Goal: Information Seeking & Learning: Learn about a topic

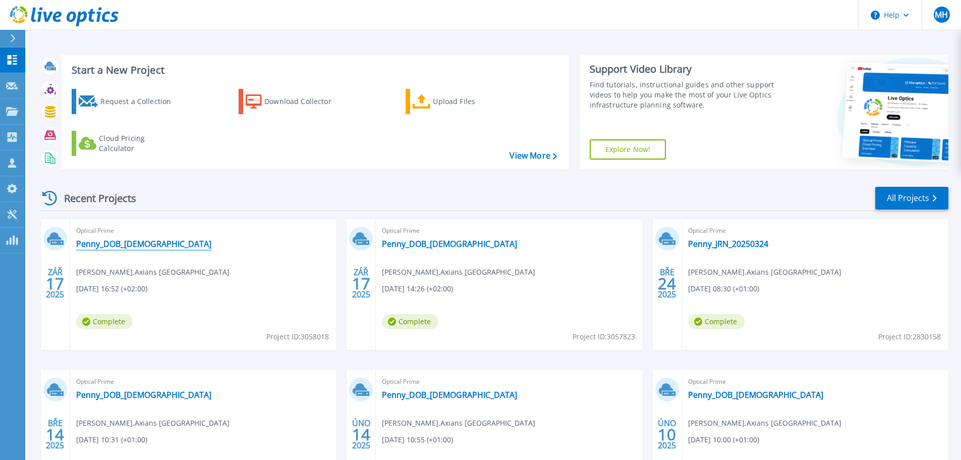
click at [130, 245] on link "Penny_DOB_[DEMOGRAPHIC_DATA]" at bounding box center [143, 244] width 135 height 10
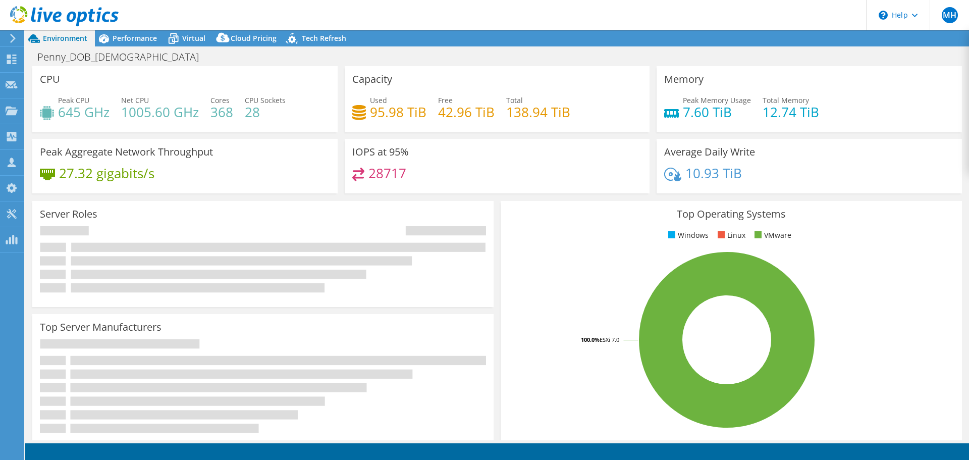
radio input "true"
radio input "false"
select select "USD"
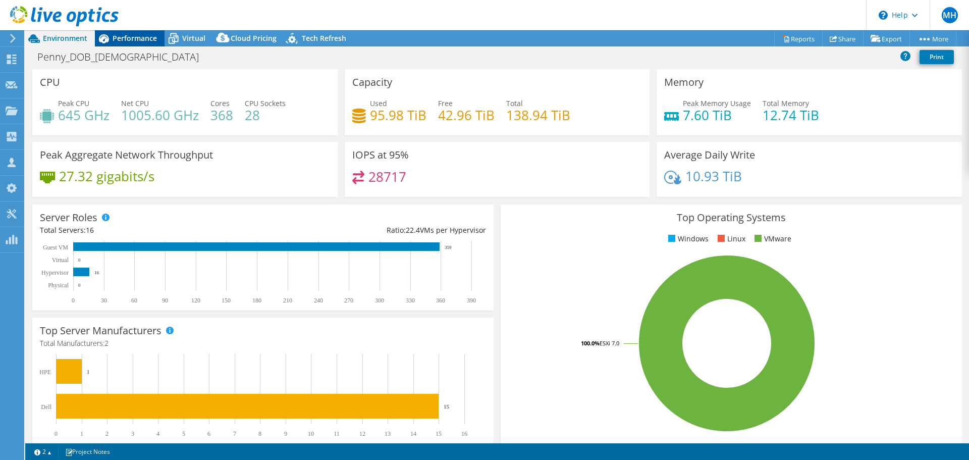
click at [122, 34] on span "Performance" at bounding box center [135, 38] width 44 height 10
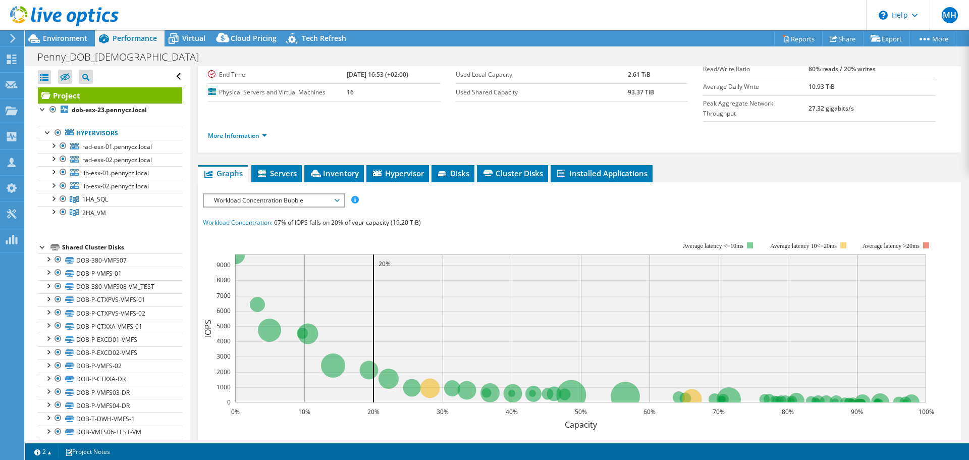
scroll to position [202, 0]
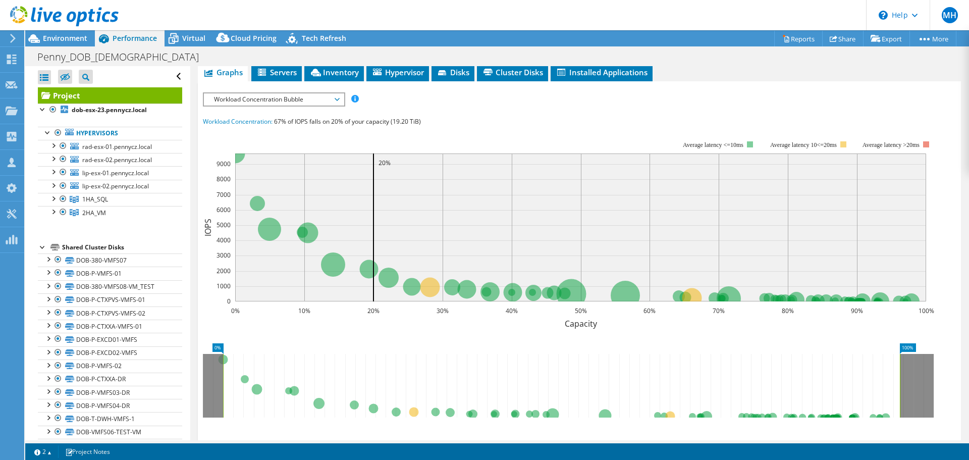
click at [281, 93] on span "Workload Concentration Bubble" at bounding box center [274, 99] width 130 height 12
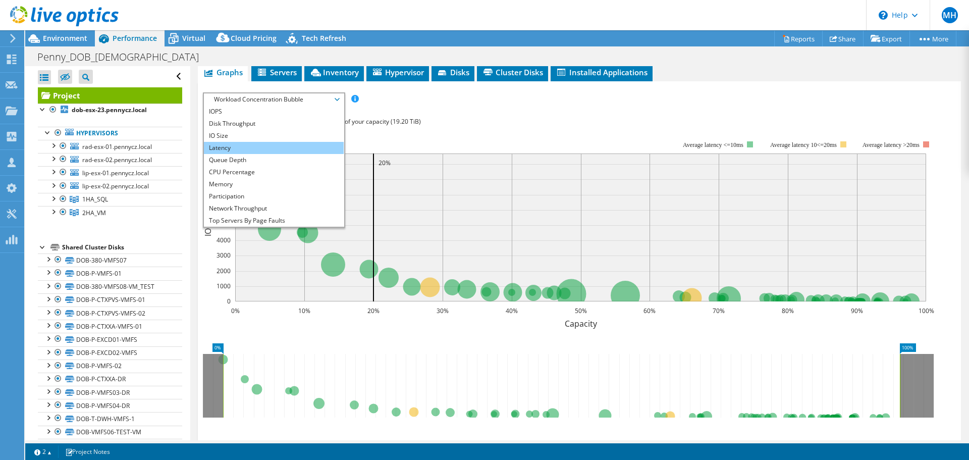
click at [251, 142] on li "Latency" at bounding box center [274, 148] width 140 height 12
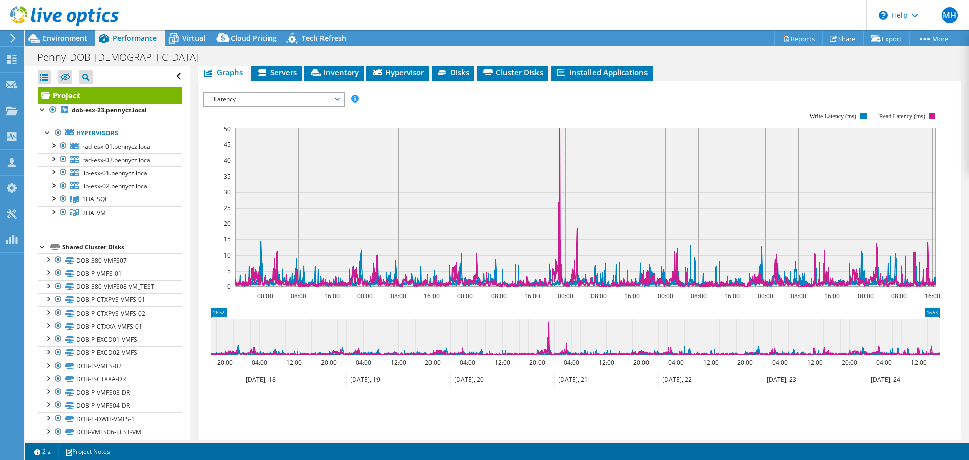
drag, startPoint x: 939, startPoint y: 313, endPoint x: 963, endPoint y: 319, distance: 24.1
click at [963, 319] on article "Project Details Prepared for: [PERSON_NAME], [PERSON_NAME][EMAIL_ADDRESS][DOMAI…" at bounding box center [579, 253] width 778 height 374
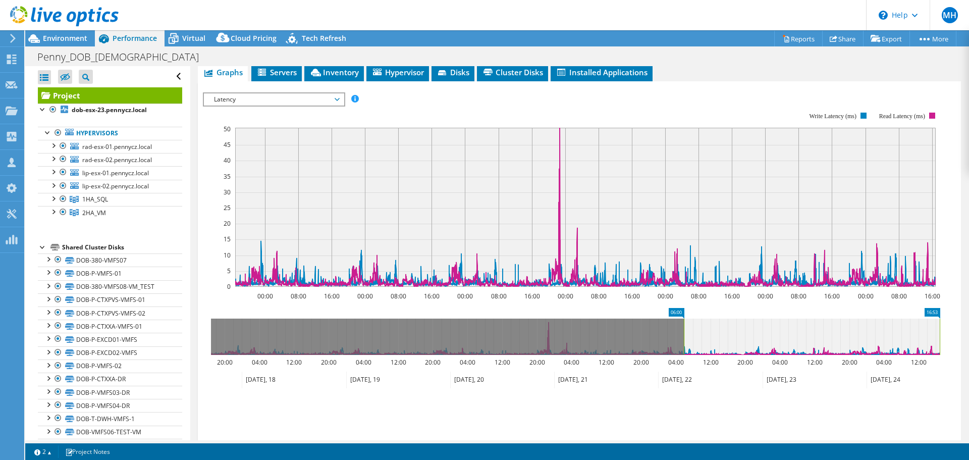
drag, startPoint x: 210, startPoint y: 318, endPoint x: 683, endPoint y: 324, distance: 472.8
click at [683, 324] on rect at bounding box center [684, 336] width 4 height 36
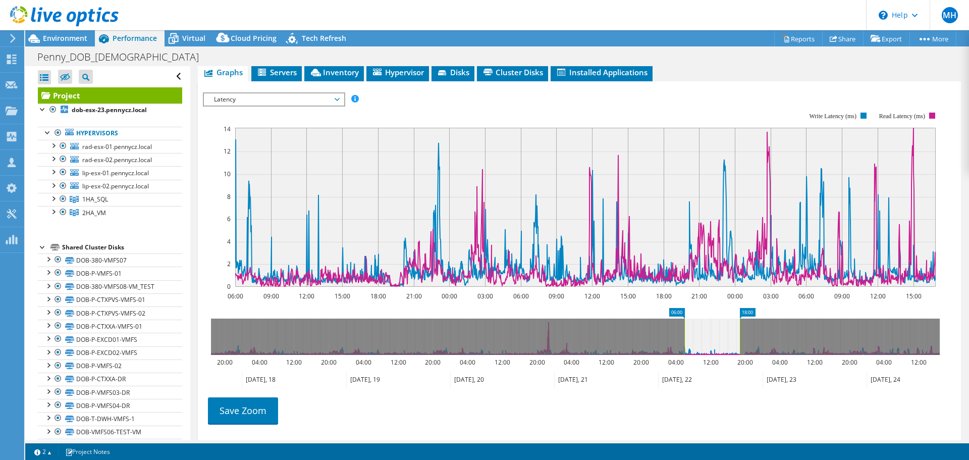
drag, startPoint x: 938, startPoint y: 318, endPoint x: 737, endPoint y: 331, distance: 201.7
click at [738, 331] on rect at bounding box center [740, 336] width 4 height 36
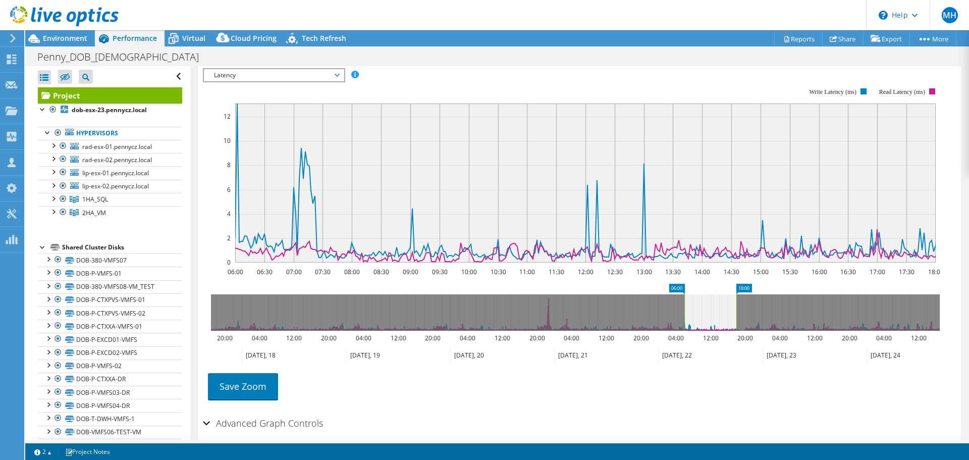
scroll to position [248, 0]
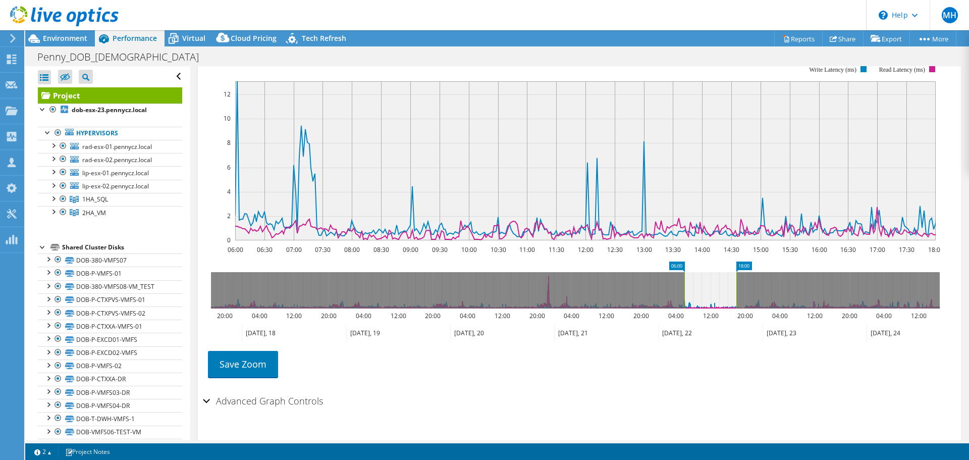
click at [207, 390] on div "Advanced Graph Controls" at bounding box center [579, 401] width 753 height 22
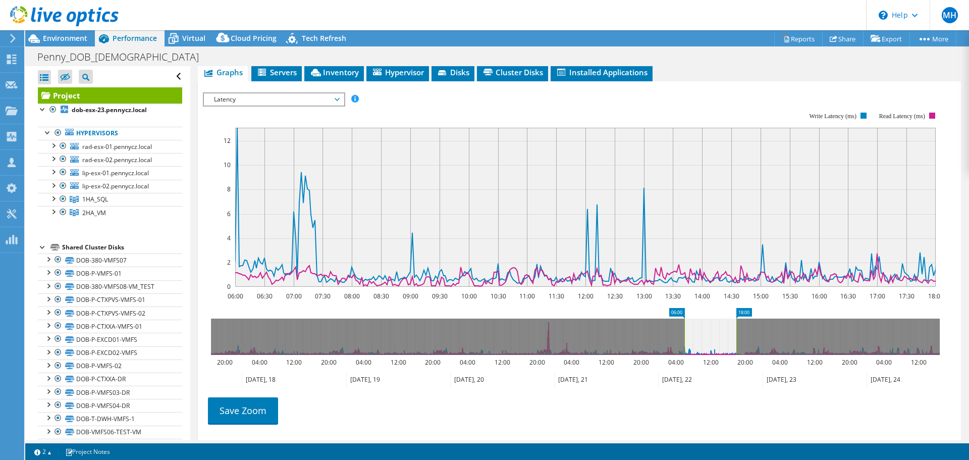
scroll to position [289, 0]
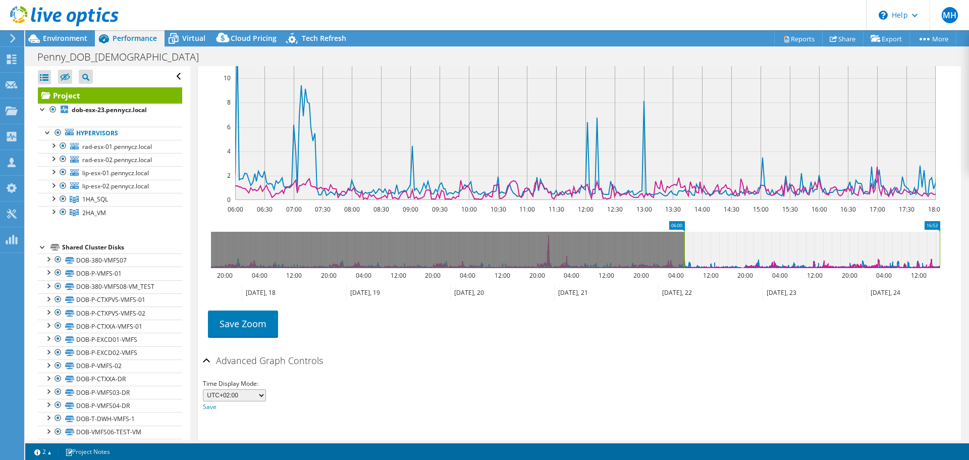
drag, startPoint x: 736, startPoint y: 228, endPoint x: 968, endPoint y: 230, distance: 232.6
click at [968, 230] on article "Project Details Prepared for: [PERSON_NAME], [PERSON_NAME][EMAIL_ADDRESS][DOMAI…" at bounding box center [579, 253] width 778 height 374
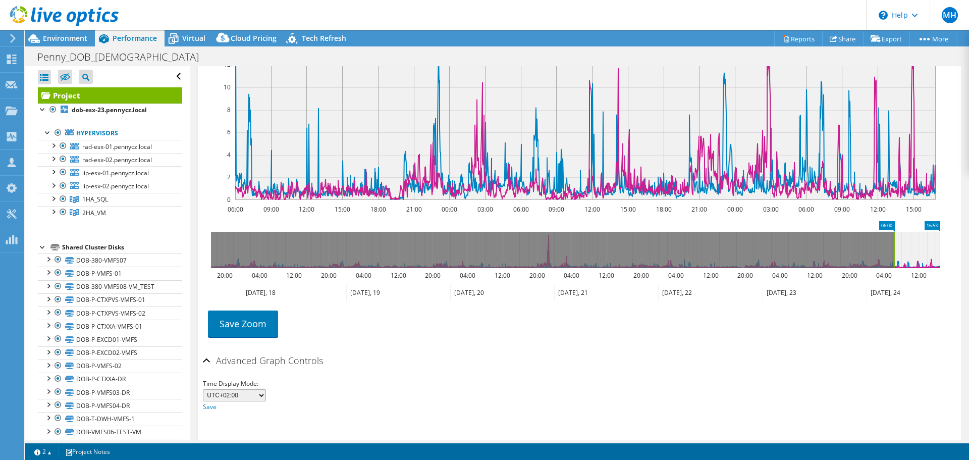
drag, startPoint x: 685, startPoint y: 233, endPoint x: 905, endPoint y: 231, distance: 220.0
click at [896, 232] on rect at bounding box center [894, 250] width 4 height 36
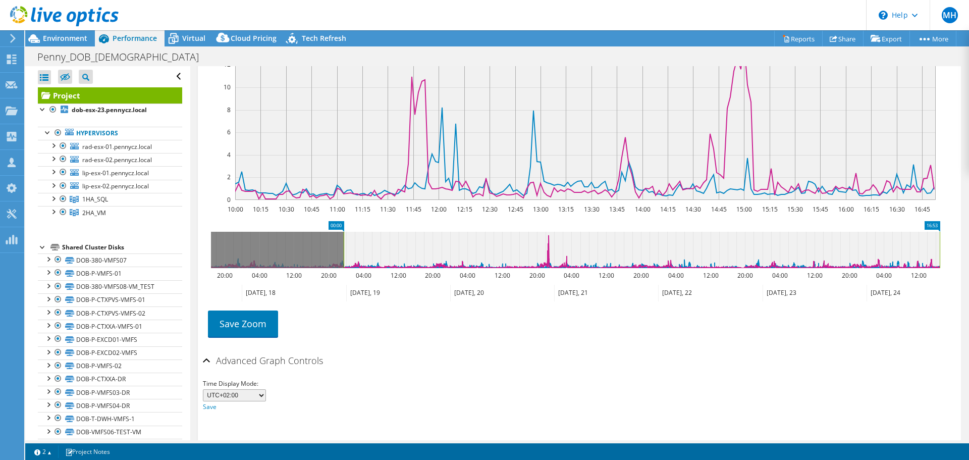
drag, startPoint x: 908, startPoint y: 230, endPoint x: 342, endPoint y: 253, distance: 566.5
click at [342, 253] on icon "16:53 00:00 20:00 04:00 12:00 20:00 04:00 12:00 20:00 04:00 12:00 20:00 04:00 1…" at bounding box center [575, 261] width 745 height 81
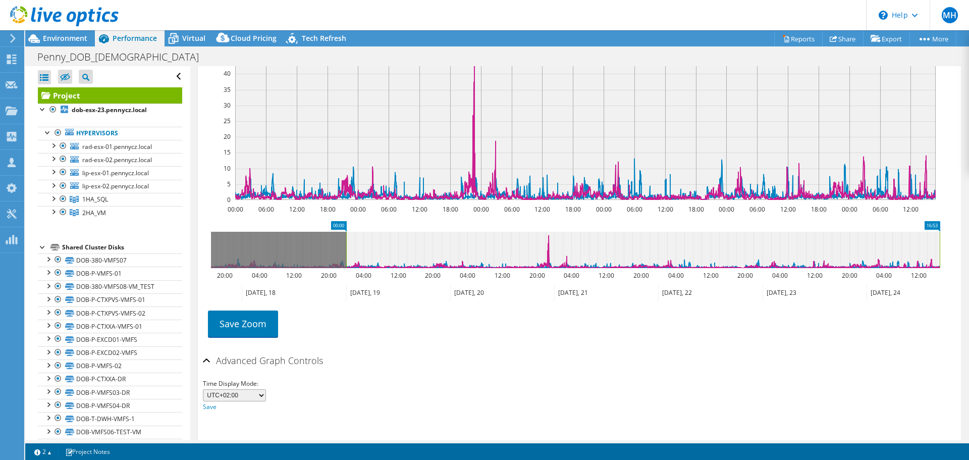
scroll to position [188, 0]
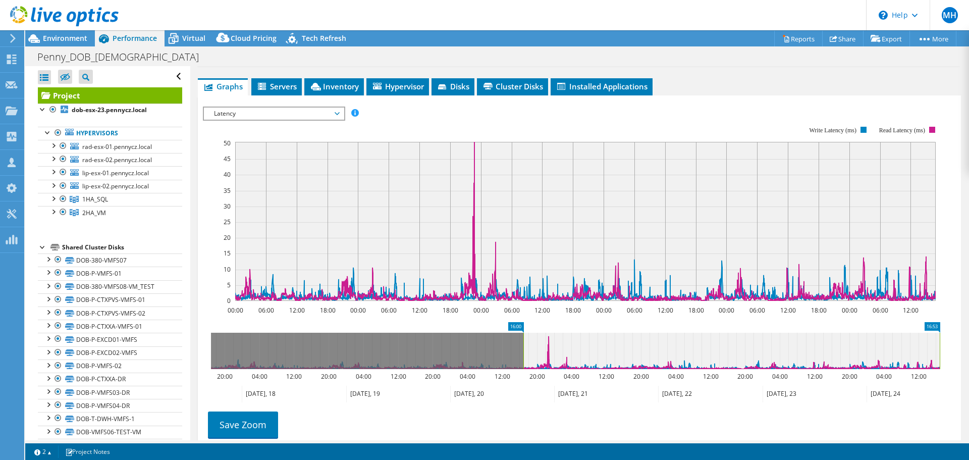
drag, startPoint x: 347, startPoint y: 327, endPoint x: 529, endPoint y: 332, distance: 182.2
click at [525, 332] on rect at bounding box center [523, 350] width 4 height 36
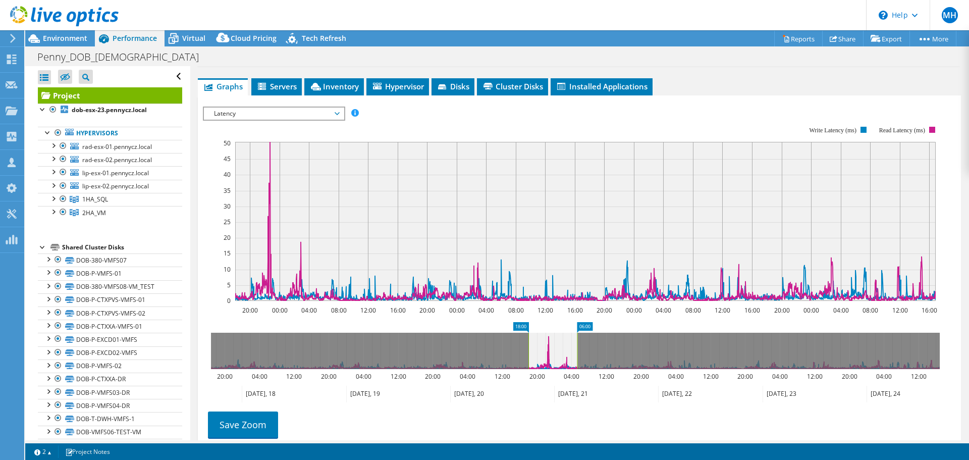
drag, startPoint x: 939, startPoint y: 327, endPoint x: 578, endPoint y: 335, distance: 361.8
click at [578, 335] on rect at bounding box center [577, 350] width 4 height 36
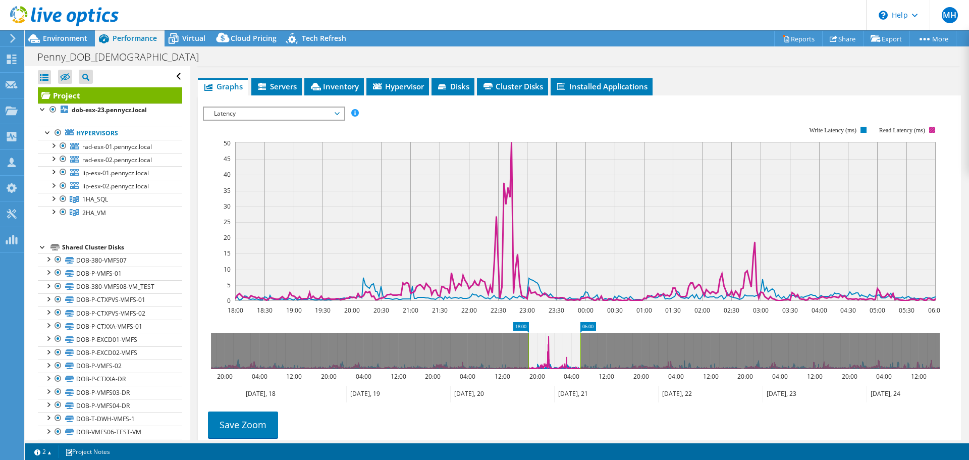
click at [933, 127] on rect at bounding box center [932, 130] width 6 height 6
click at [929, 113] on icon "18:00 18:30 19:00 19:30 20:00 20:30 21:00 21:30 22:00 22:30 23:00 23:30 00:00 0…" at bounding box center [575, 214] width 745 height 202
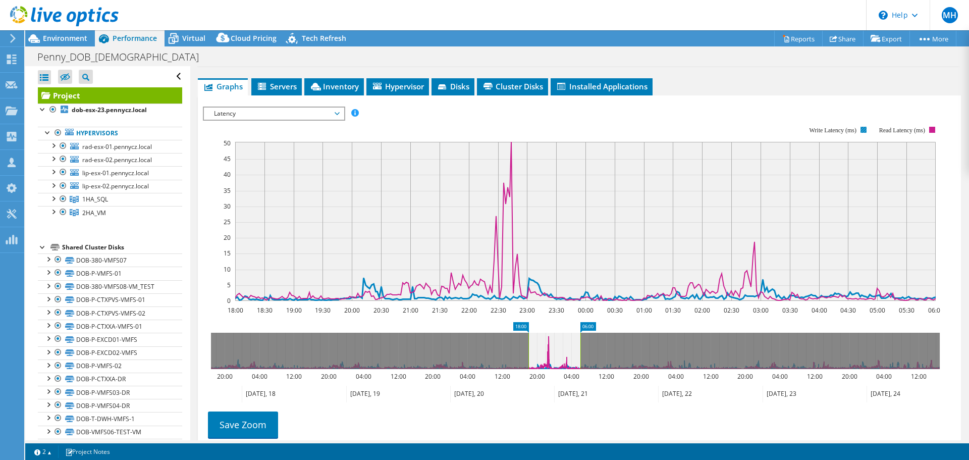
click at [857, 113] on rect at bounding box center [571, 214] width 737 height 202
click at [862, 127] on rect at bounding box center [863, 130] width 6 height 6
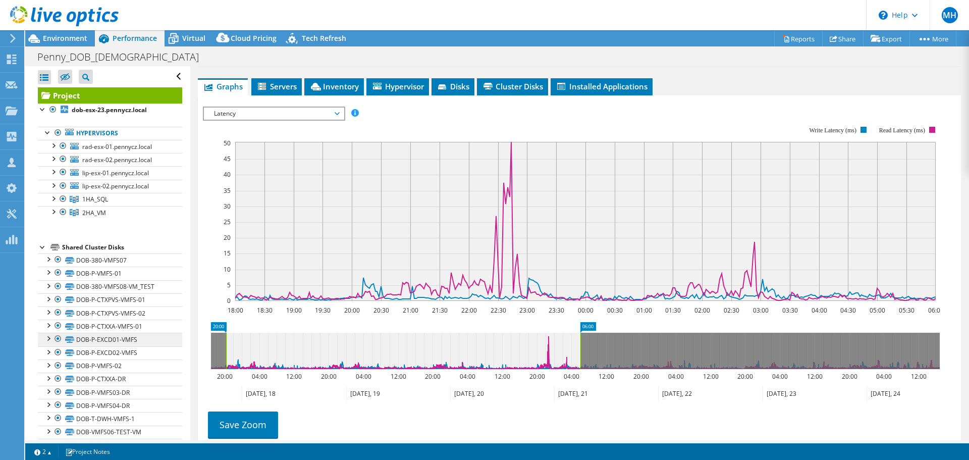
drag, startPoint x: 528, startPoint y: 328, endPoint x: 166, endPoint y: 333, distance: 361.8
click at [166, 333] on div "Open All Close All Hide Excluded Nodes Project Tree Filter" at bounding box center [496, 253] width 943 height 374
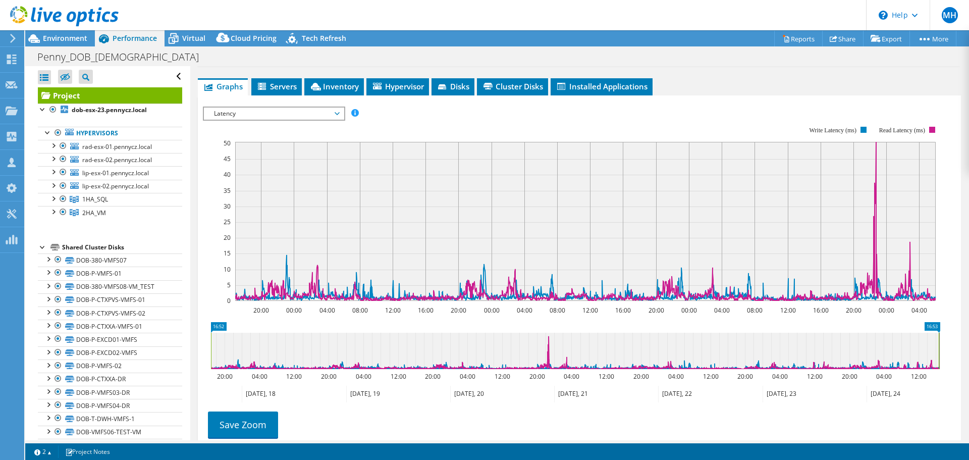
drag, startPoint x: 580, startPoint y: 328, endPoint x: 962, endPoint y: 340, distance: 382.6
click at [962, 340] on article "Project Details Prepared for: [PERSON_NAME], [PERSON_NAME][EMAIL_ADDRESS][DOMAI…" at bounding box center [579, 253] width 778 height 374
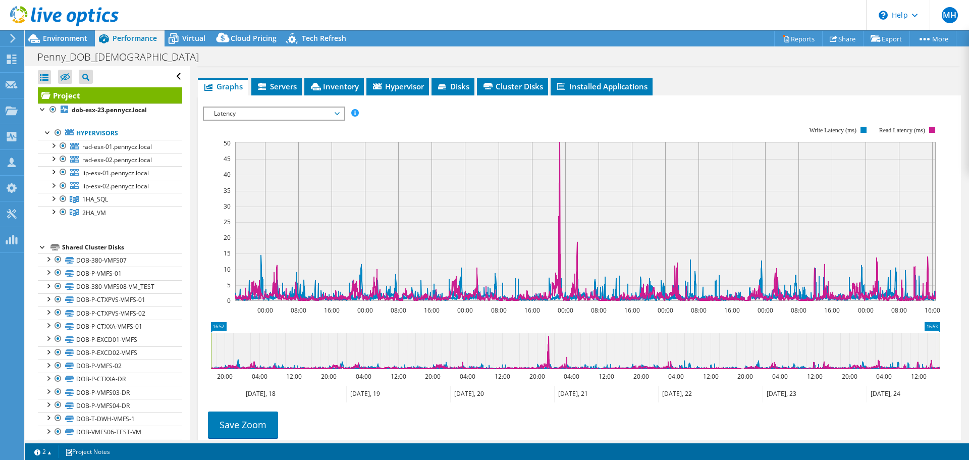
scroll to position [87, 0]
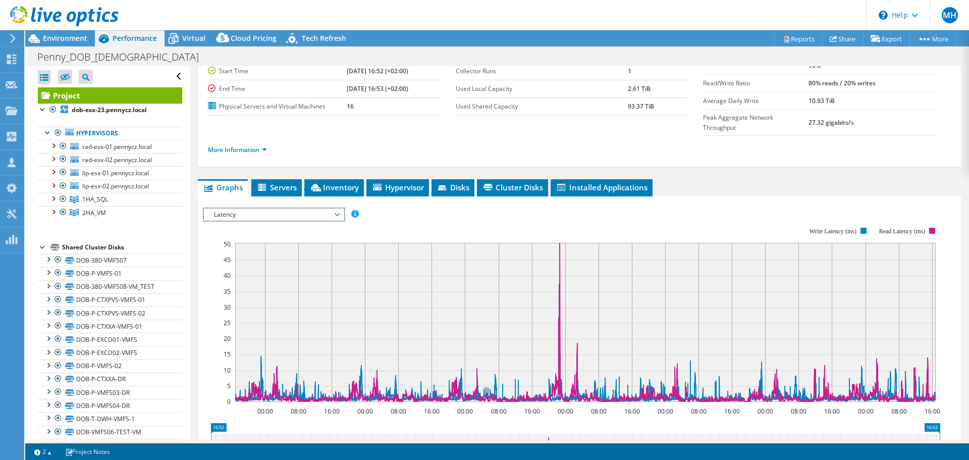
click at [278, 208] on span "Latency" at bounding box center [274, 214] width 130 height 12
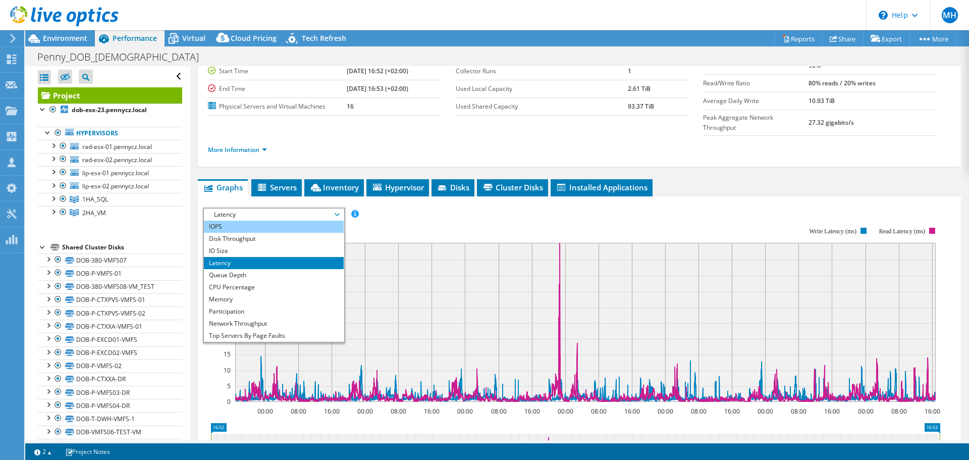
click at [272, 220] on li "IOPS" at bounding box center [274, 226] width 140 height 12
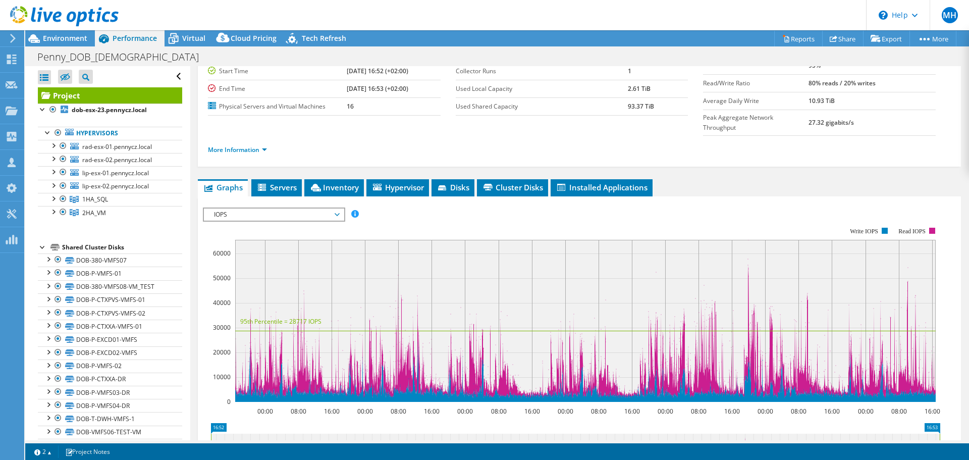
click at [252, 208] on span "IOPS" at bounding box center [274, 214] width 130 height 12
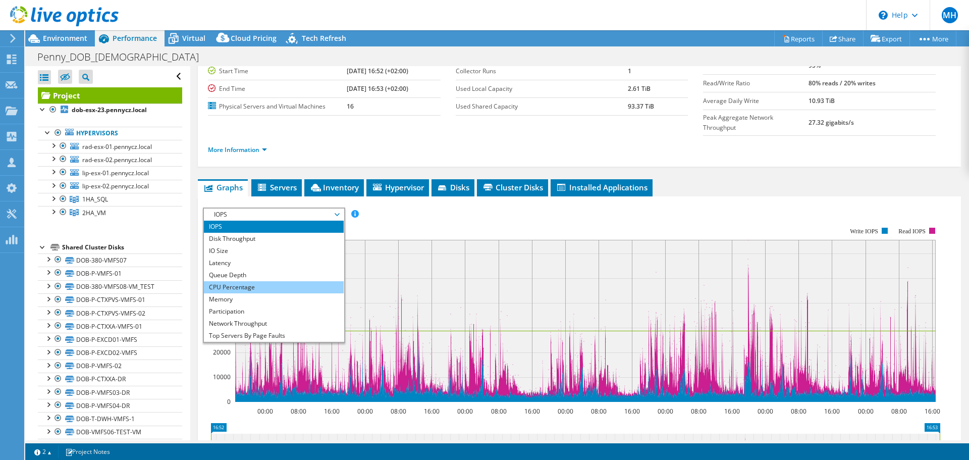
click at [244, 281] on li "CPU Percentage" at bounding box center [274, 287] width 140 height 12
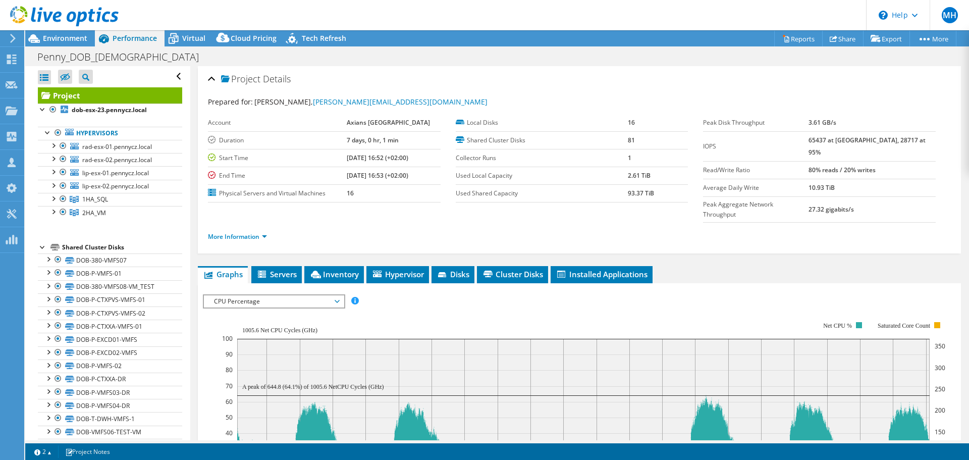
select select "USD"
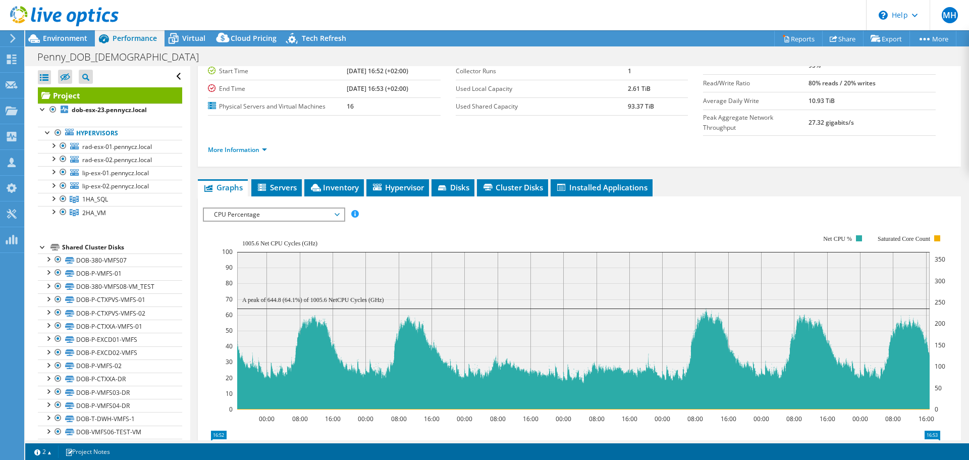
click at [326, 208] on span "CPU Percentage" at bounding box center [274, 214] width 130 height 12
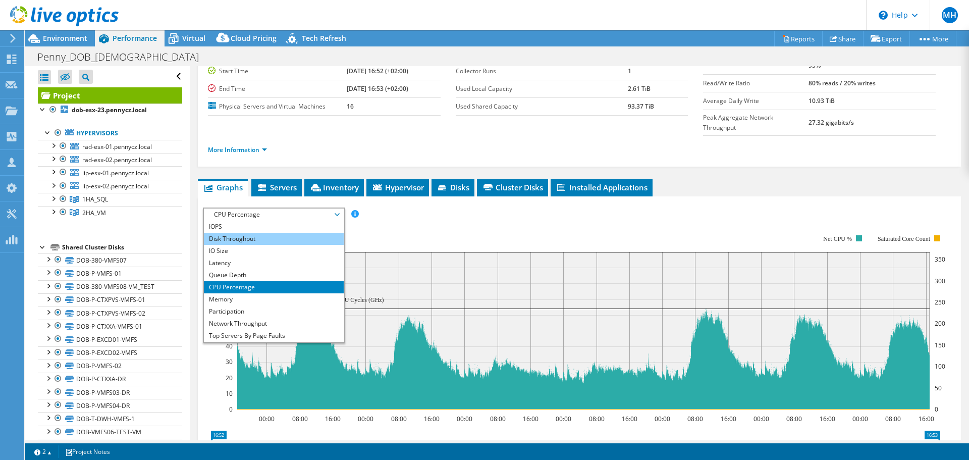
click at [296, 233] on li "Disk Throughput" at bounding box center [274, 239] width 140 height 12
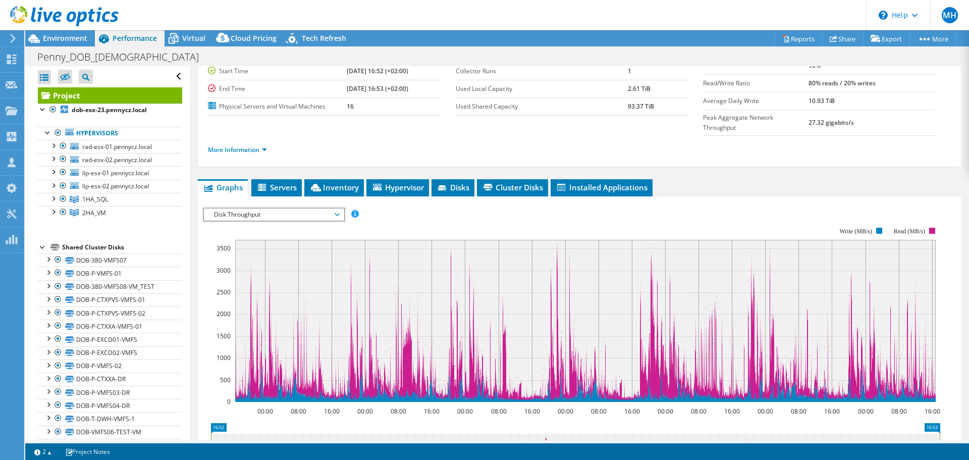
click at [289, 208] on span "Disk Throughput" at bounding box center [274, 214] width 130 height 12
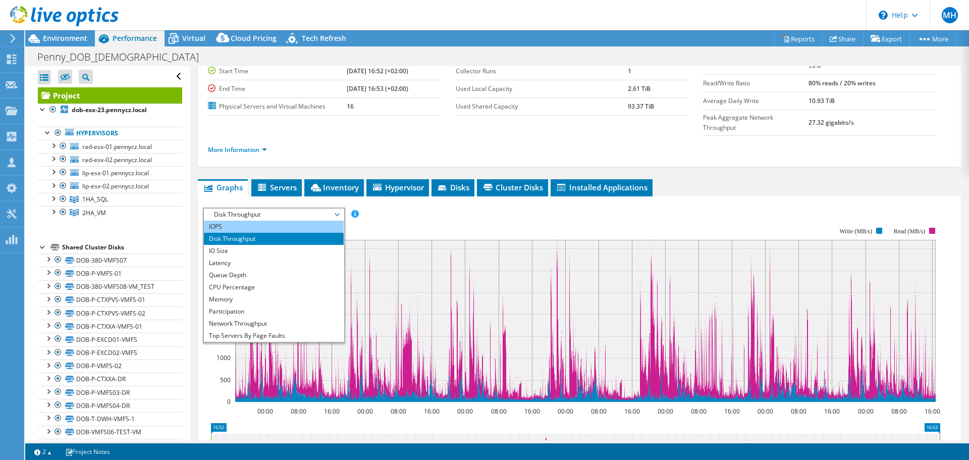
click at [282, 220] on li "IOPS" at bounding box center [274, 226] width 140 height 12
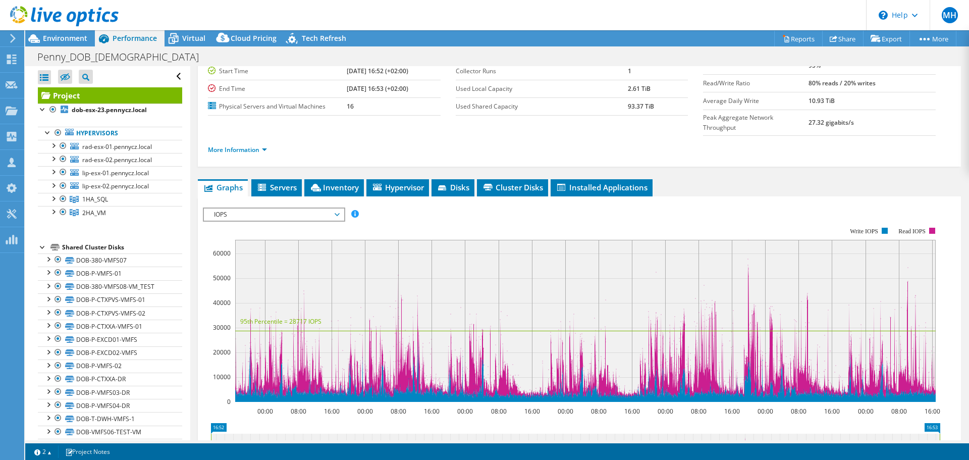
click at [265, 208] on span "IOPS" at bounding box center [274, 214] width 130 height 12
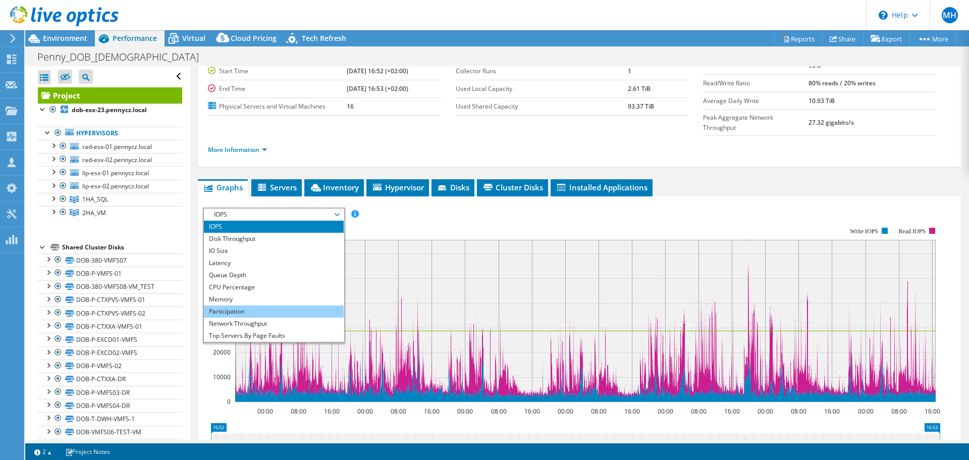
scroll to position [36, 0]
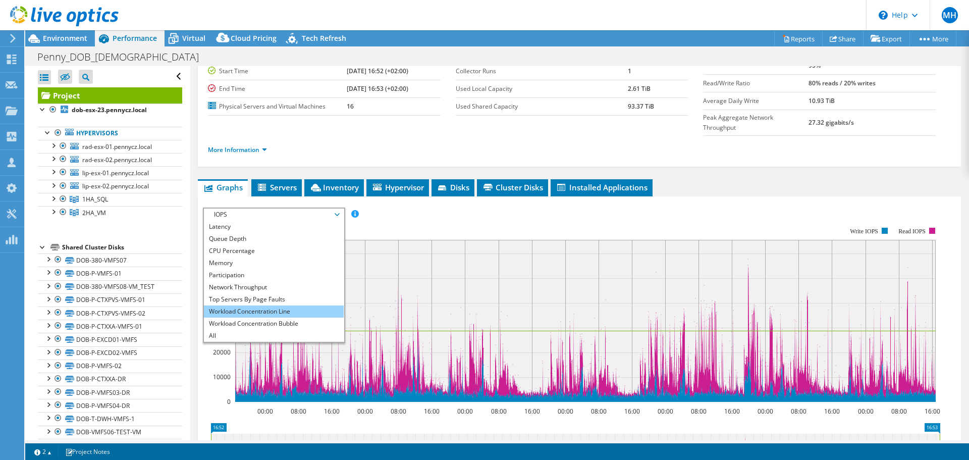
click at [229, 305] on li "Workload Concentration Line" at bounding box center [274, 311] width 140 height 12
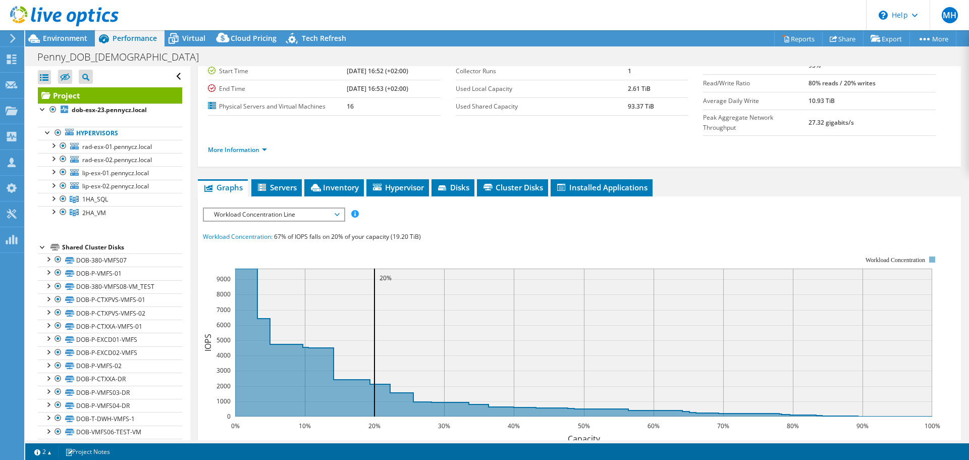
click at [249, 208] on span "Workload Concentration Line" at bounding box center [274, 214] width 130 height 12
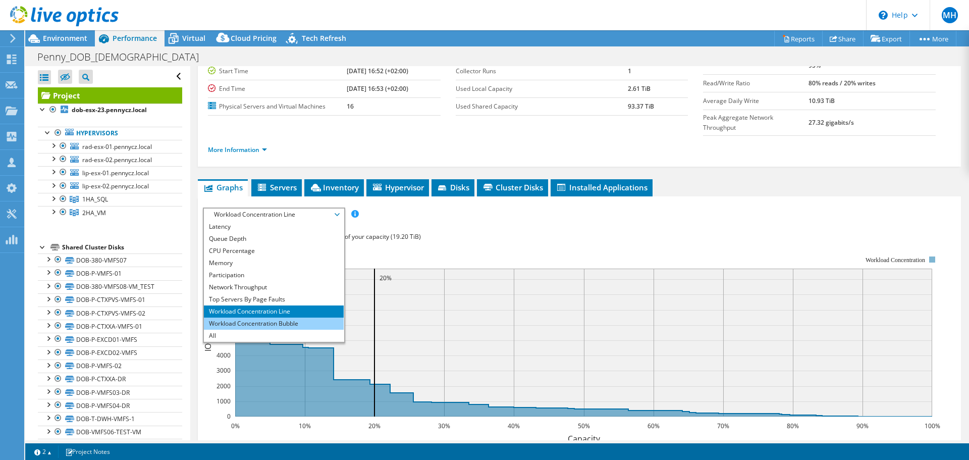
click at [233, 317] on li "Workload Concentration Bubble" at bounding box center [274, 323] width 140 height 12
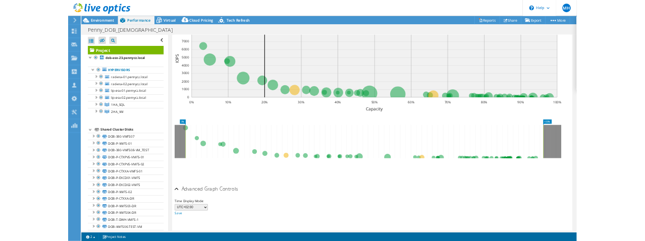
scroll to position [216, 0]
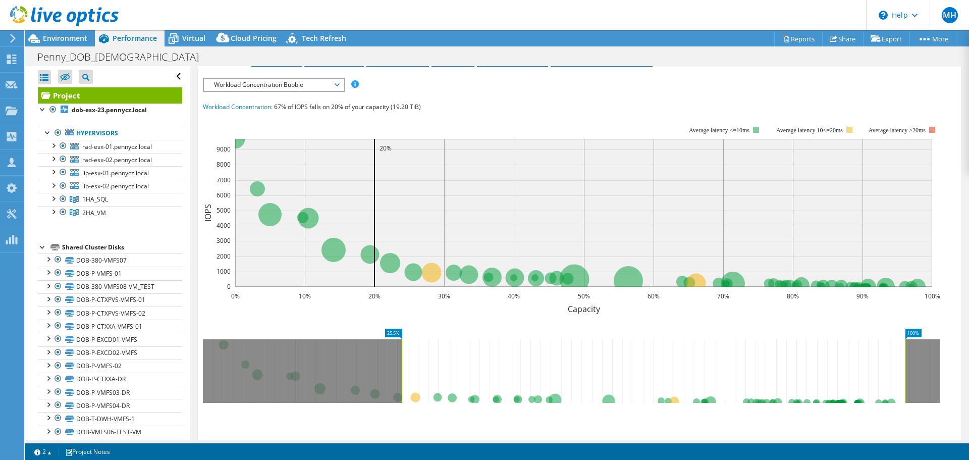
drag, startPoint x: 223, startPoint y: 351, endPoint x: 403, endPoint y: 356, distance: 180.2
click at [402, 356] on rect at bounding box center [402, 371] width 4 height 64
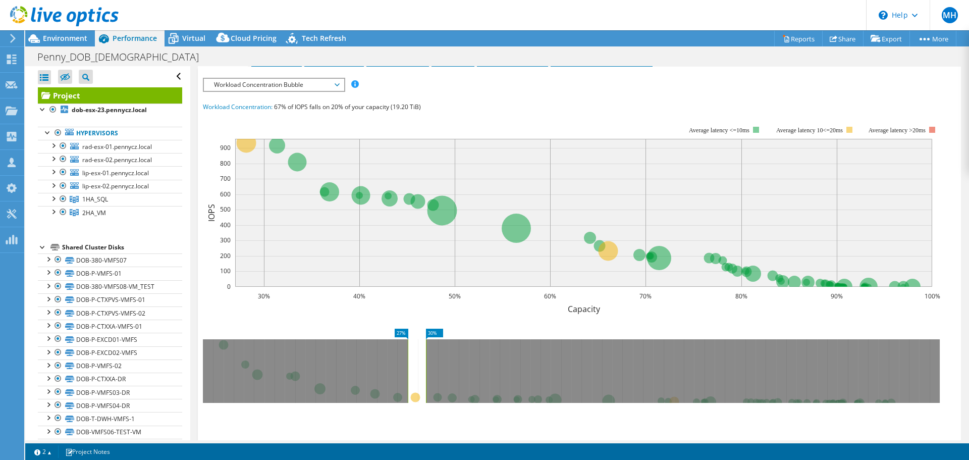
drag, startPoint x: 905, startPoint y: 363, endPoint x: 426, endPoint y: 370, distance: 479.3
click at [426, 370] on rect at bounding box center [426, 371] width 4 height 64
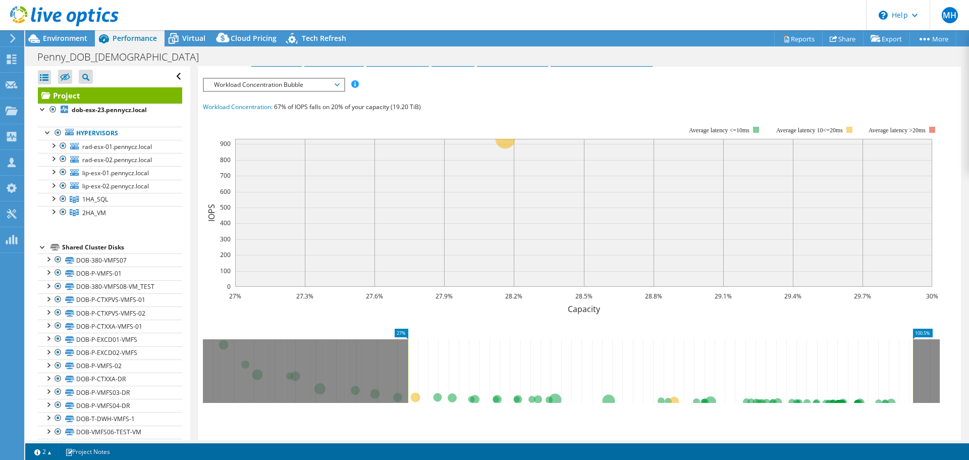
drag, startPoint x: 427, startPoint y: 367, endPoint x: 968, endPoint y: 342, distance: 540.9
click at [968, 342] on article "Project Details Prepared for: [PERSON_NAME], [PERSON_NAME][EMAIL_ADDRESS][DOMAI…" at bounding box center [579, 253] width 778 height 374
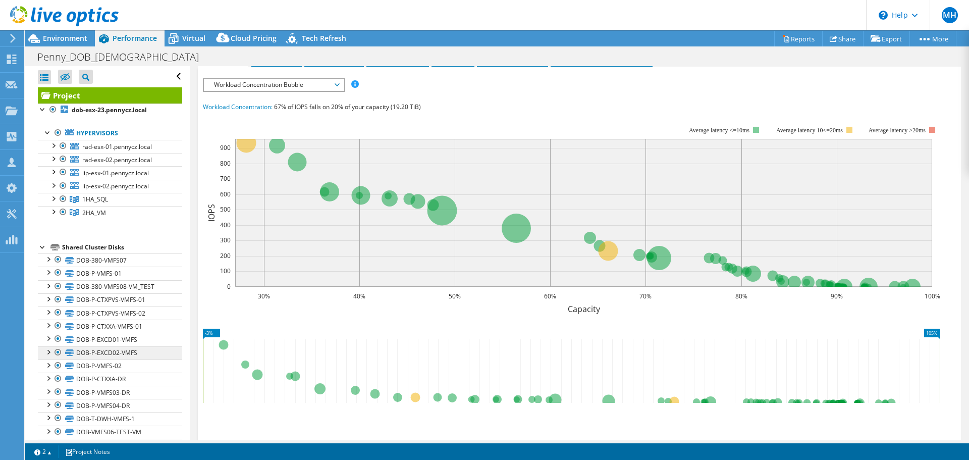
drag, startPoint x: 407, startPoint y: 357, endPoint x: 150, endPoint y: 355, distance: 256.3
click at [166, 355] on div "Open All Close All Hide Excluded Nodes Project Tree Filter" at bounding box center [496, 253] width 943 height 374
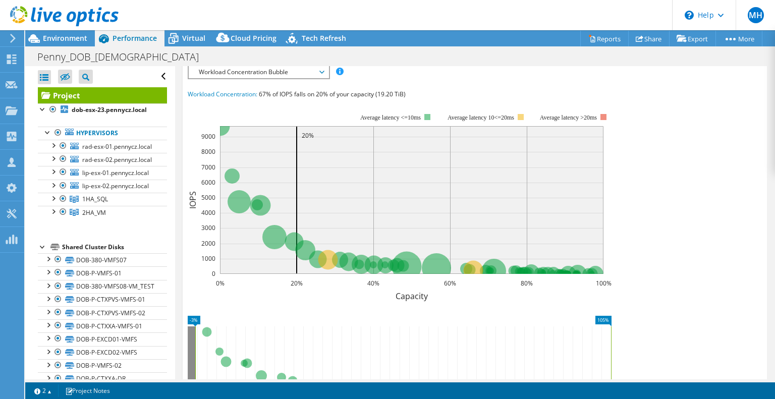
scroll to position [229, 0]
